Goal: Information Seeking & Learning: Find specific fact

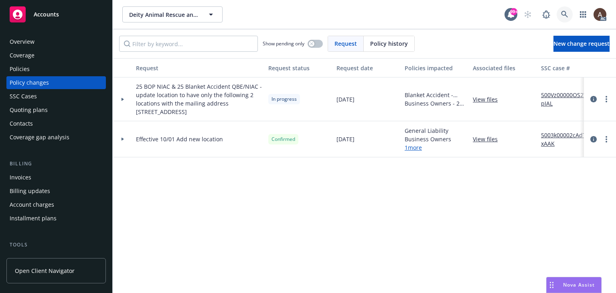
click at [564, 14] on icon at bounding box center [564, 14] width 7 height 7
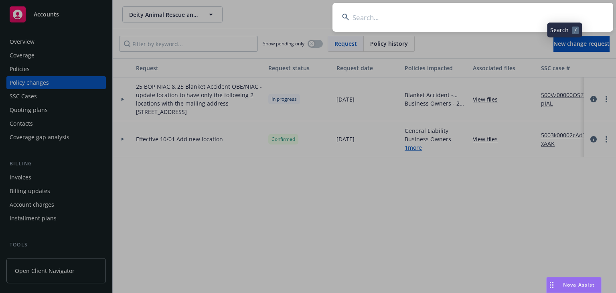
click at [374, 20] on input at bounding box center [473, 17] width 281 height 29
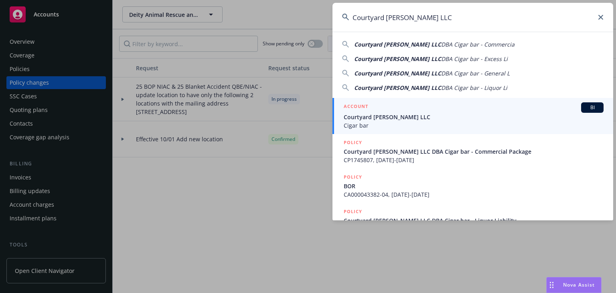
type input "Courtyard [PERSON_NAME] LLC"
click at [363, 115] on span "Courtyard [PERSON_NAME] LLC" at bounding box center [474, 117] width 260 height 8
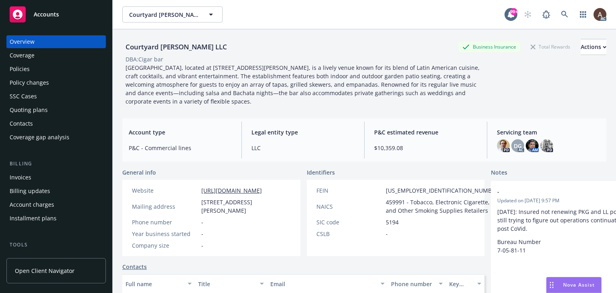
drag, startPoint x: 28, startPoint y: 69, endPoint x: 23, endPoint y: 69, distance: 5.2
click at [28, 69] on div "Policies" at bounding box center [20, 69] width 20 height 13
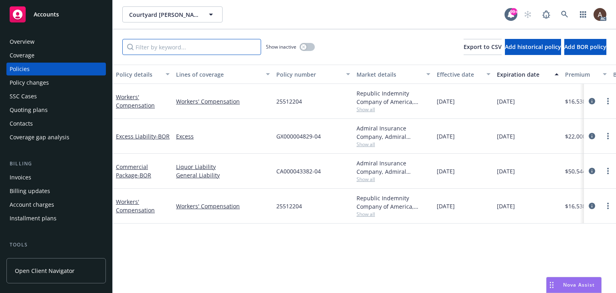
click at [187, 45] on input "Filter by keyword..." at bounding box center [191, 47] width 139 height 16
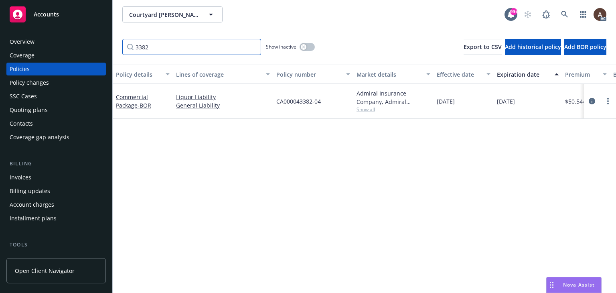
type input "3382"
click at [303, 48] on icon "button" at bounding box center [303, 46] width 3 height 3
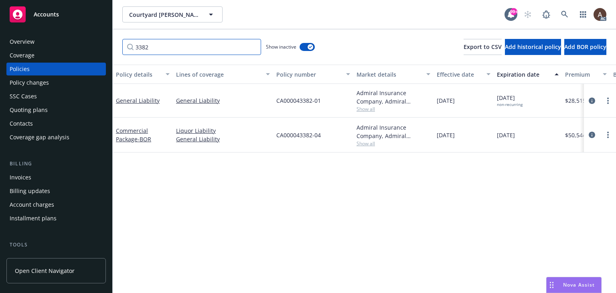
click at [173, 55] on input "3382" at bounding box center [191, 47] width 139 height 16
drag, startPoint x: 164, startPoint y: 51, endPoint x: 33, endPoint y: 51, distance: 130.8
click at [33, 51] on div "Accounts Overview Coverage Policies Policy changes SSC Cases Quoting plans Cont…" at bounding box center [308, 146] width 616 height 293
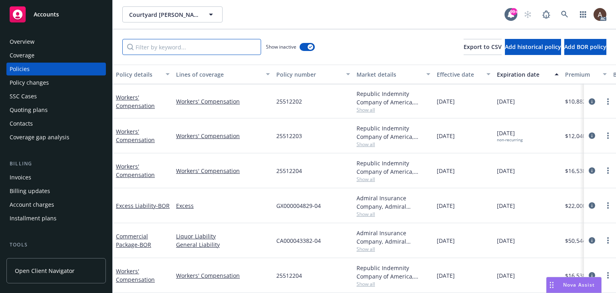
scroll to position [393, 0]
drag, startPoint x: 276, startPoint y: 236, endPoint x: 312, endPoint y: 236, distance: 35.3
click at [312, 236] on span "CA000043382-04" at bounding box center [298, 240] width 45 height 8
copy span "CA000043382"
click at [563, 15] on icon at bounding box center [564, 14] width 7 height 7
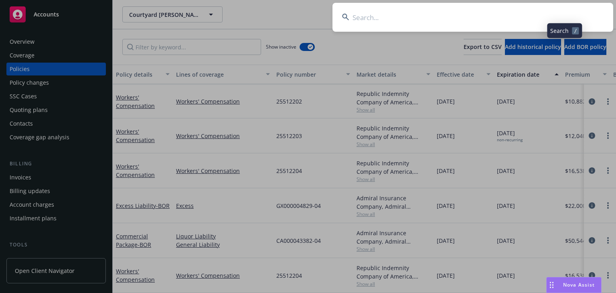
click at [459, 16] on input at bounding box center [473, 17] width 281 height 29
type input "CA000043382"
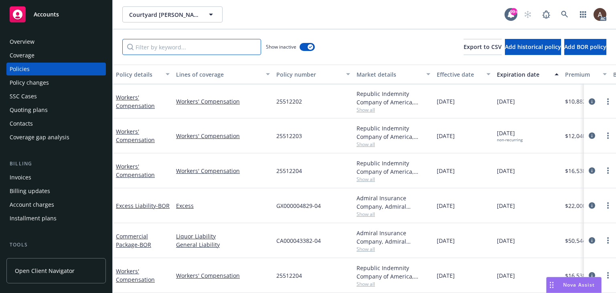
click at [169, 47] on input "Filter by keyword..." at bounding box center [191, 47] width 139 height 16
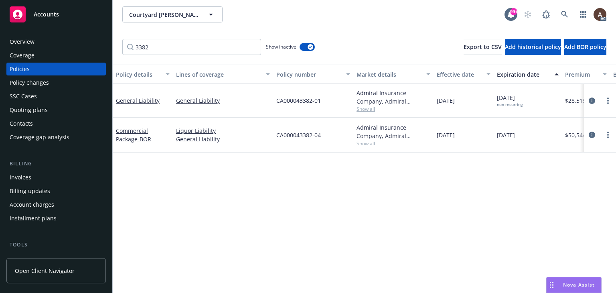
click at [262, 212] on div "Policy details Lines of coverage Policy number Market details Effective date Ex…" at bounding box center [364, 179] width 503 height 228
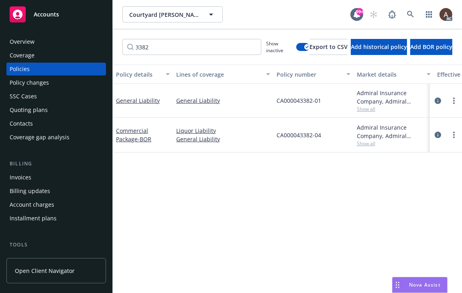
click at [316, 190] on div "Policy details Lines of coverage Policy number Market details Effective date Ex…" at bounding box center [287, 179] width 349 height 228
drag, startPoint x: 114, startPoint y: 103, endPoint x: 136, endPoint y: 103, distance: 22.1
click at [136, 103] on div "General Liability" at bounding box center [143, 101] width 60 height 34
copy link "General"
click at [157, 47] on input "3382" at bounding box center [191, 47] width 139 height 16
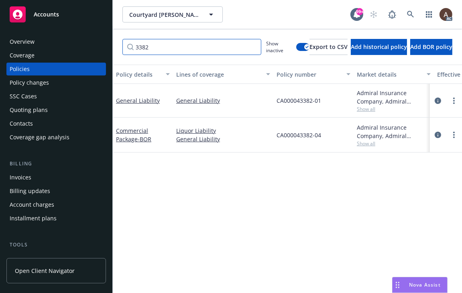
drag, startPoint x: 163, startPoint y: 49, endPoint x: 72, endPoint y: 56, distance: 91.7
click at [60, 49] on div "Accounts Overview Coverage Policies Policy changes SSC Cases Quoting plans Cont…" at bounding box center [231, 146] width 462 height 293
paste input "General"
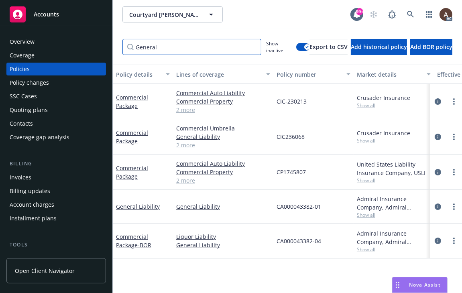
type input "General"
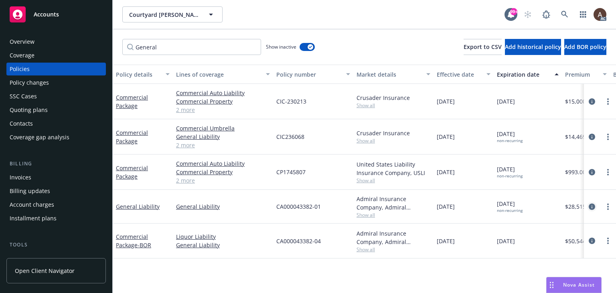
click at [592, 205] on icon "circleInformation" at bounding box center [592, 206] width 6 height 6
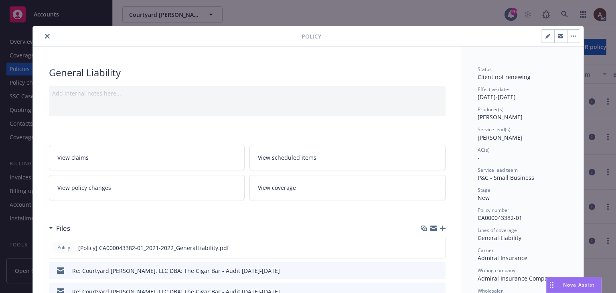
click at [547, 37] on icon "button" at bounding box center [548, 36] width 5 height 5
select select "NEW"
select select "12"
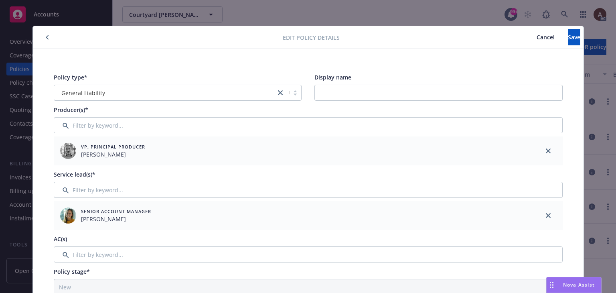
click at [537, 39] on span "Cancel" at bounding box center [546, 37] width 18 height 8
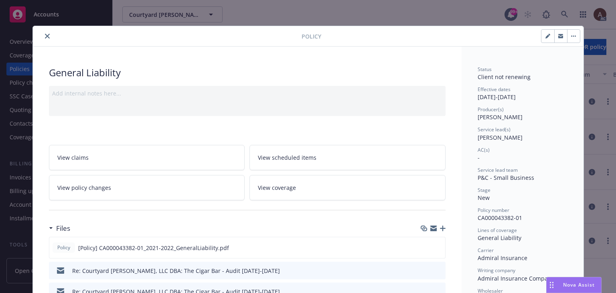
click at [573, 37] on button "button" at bounding box center [573, 36] width 13 height 13
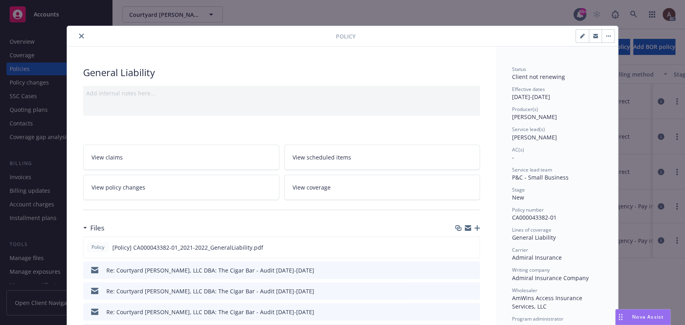
click at [77, 37] on button "close" at bounding box center [82, 36] width 10 height 10
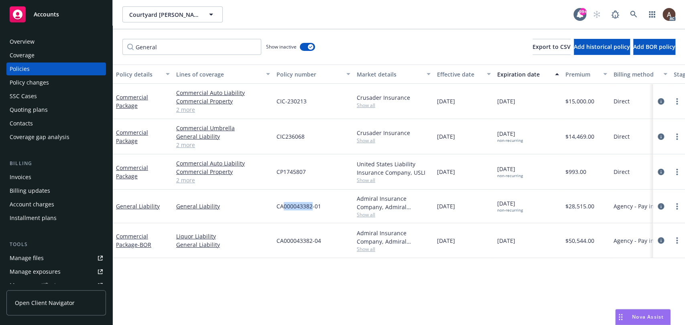
drag, startPoint x: 284, startPoint y: 206, endPoint x: 312, endPoint y: 207, distance: 27.7
click at [312, 207] on span "CA000043382-01" at bounding box center [298, 206] width 45 height 8
copy span "000043382"
click at [616, 14] on icon at bounding box center [633, 14] width 7 height 7
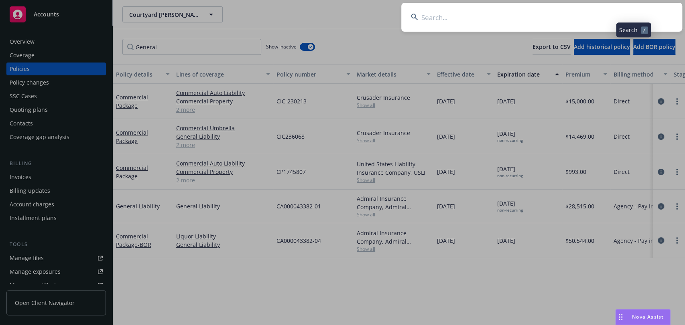
click at [441, 20] on input at bounding box center [541, 17] width 281 height 29
type input "000043382"
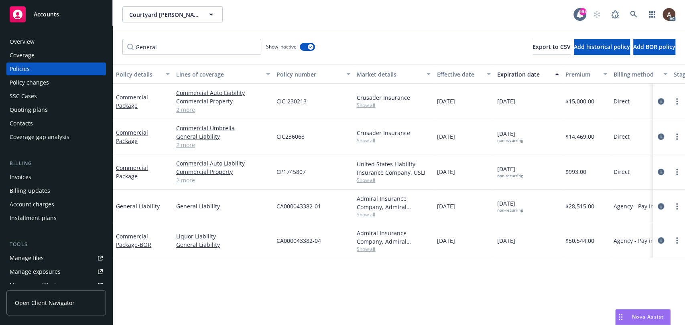
drag, startPoint x: 661, startPoint y: 238, endPoint x: 637, endPoint y: 227, distance: 25.7
click at [616, 238] on icon "circleInformation" at bounding box center [660, 240] width 6 height 6
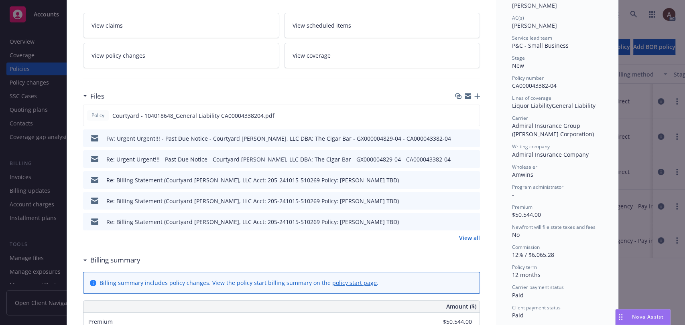
scroll to position [134, 0]
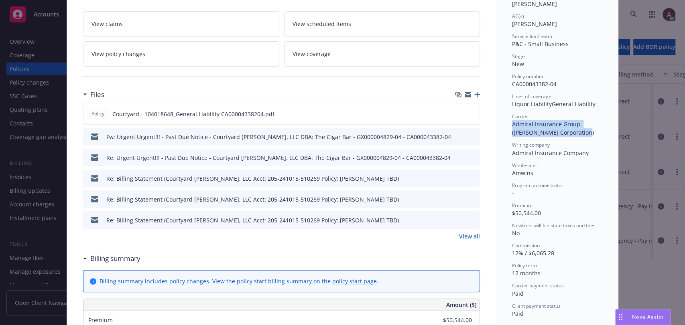
drag, startPoint x: 509, startPoint y: 126, endPoint x: 566, endPoint y: 131, distance: 57.6
click at [566, 131] on div "Carrier Admiral Insurance Group ([PERSON_NAME] Corporation)" at bounding box center [557, 125] width 90 height 24
copy span "Admiral Insurance Group ([PERSON_NAME] Corporation)"
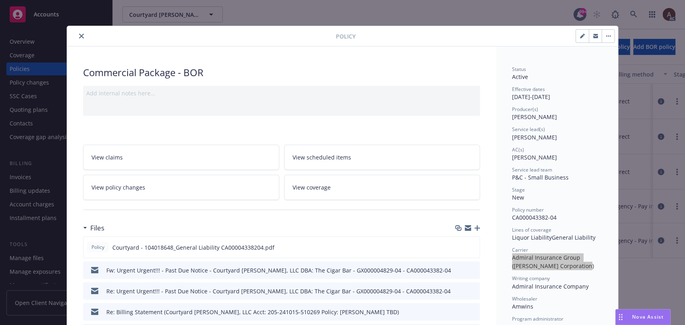
click at [79, 35] on icon "close" at bounding box center [81, 36] width 5 height 5
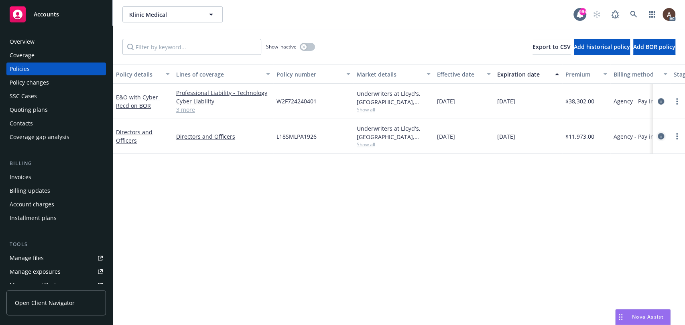
click at [663, 135] on icon "circleInformation" at bounding box center [660, 136] width 6 height 6
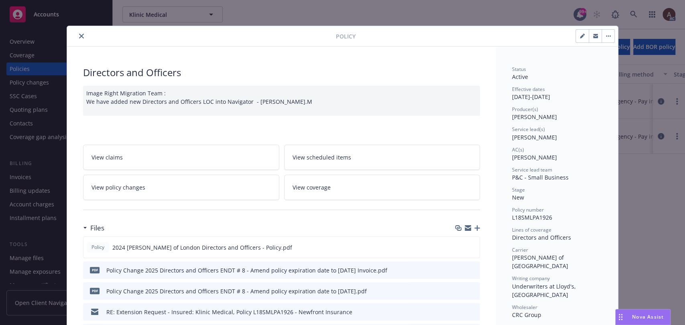
click at [156, 191] on link "View policy changes" at bounding box center [181, 187] width 196 height 25
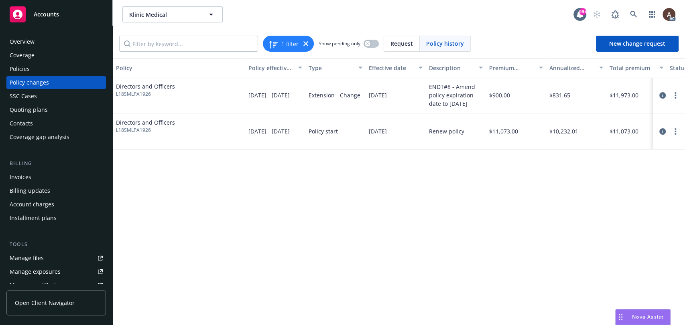
click at [63, 80] on div "Policy changes" at bounding box center [56, 82] width 93 height 13
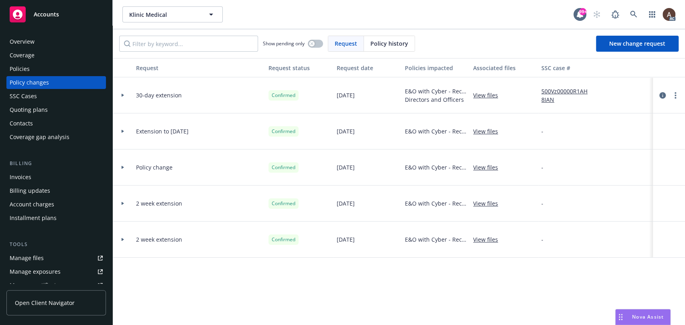
click at [122, 95] on icon at bounding box center [123, 95] width 2 height 3
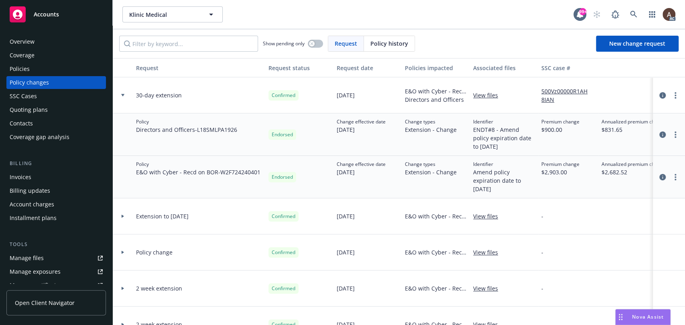
click at [37, 174] on div "Invoices" at bounding box center [56, 177] width 93 height 13
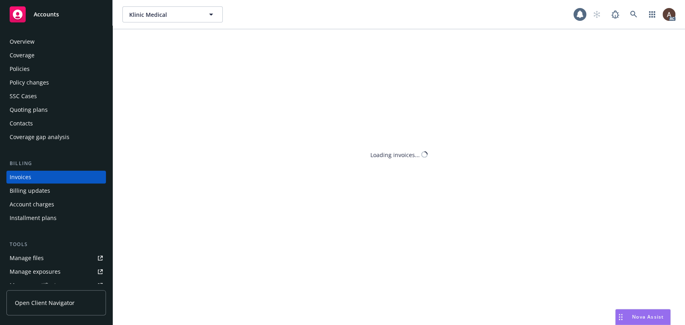
scroll to position [2, 0]
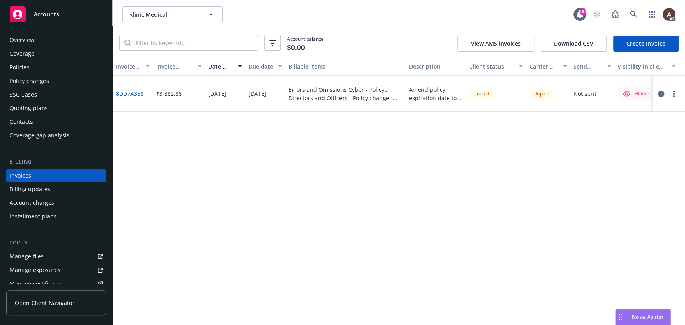
click at [314, 100] on div "Directors and Officers - Policy change - L18SMLPA1926" at bounding box center [345, 98] width 114 height 8
click at [47, 70] on div "Policies" at bounding box center [56, 69] width 93 height 13
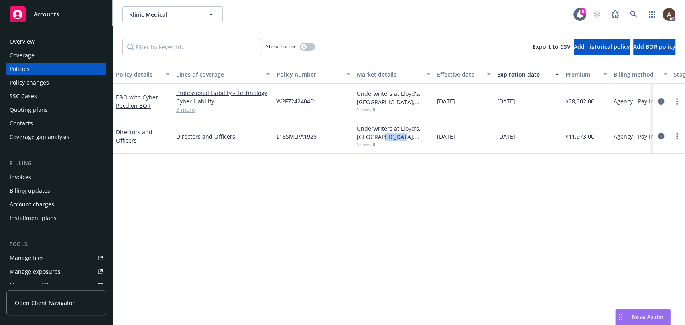
drag, startPoint x: 380, startPoint y: 138, endPoint x: 397, endPoint y: 139, distance: 16.9
click at [397, 139] on div "Underwriters at Lloyd's, London, Lloyd's of London, CRC Group" at bounding box center [394, 132] width 74 height 17
drag, startPoint x: 661, startPoint y: 138, endPoint x: 641, endPoint y: 131, distance: 21.8
click at [662, 138] on icon "circleInformation" at bounding box center [660, 136] width 6 height 6
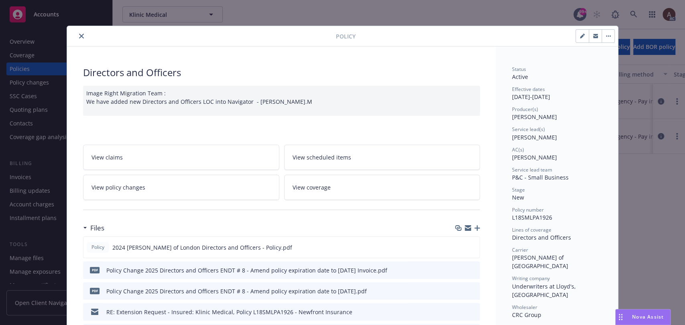
scroll to position [24, 0]
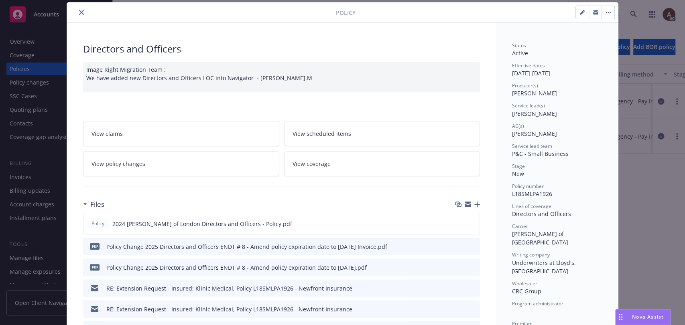
drag, startPoint x: 508, startPoint y: 233, endPoint x: 556, endPoint y: 234, distance: 48.1
click at [556, 234] on div "Carrier Lloyd's of London" at bounding box center [557, 235] width 90 height 24
copy span "Lloyd's of London"
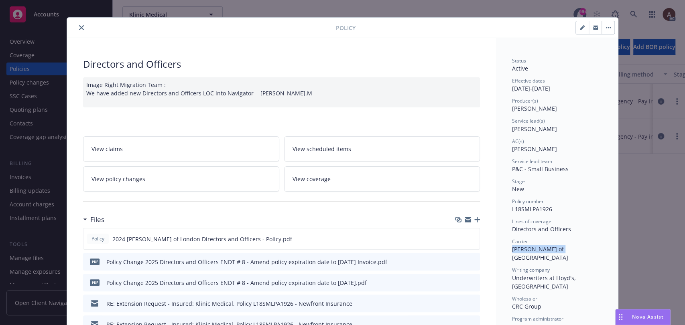
scroll to position [0, 0]
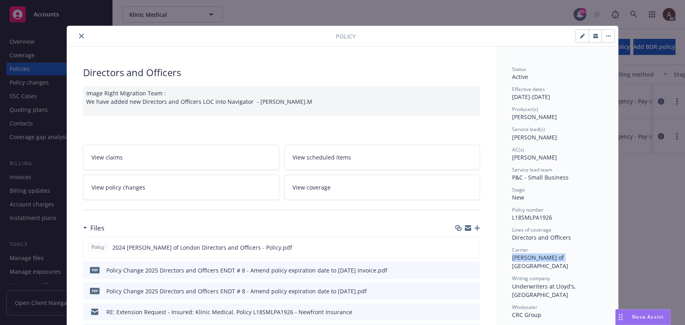
click at [79, 35] on icon "close" at bounding box center [81, 36] width 5 height 5
